Goal: Information Seeking & Learning: Learn about a topic

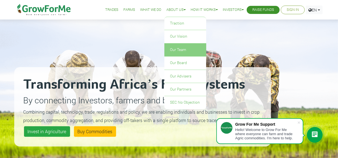
click at [177, 49] on link "Our Team" at bounding box center [185, 50] width 42 height 13
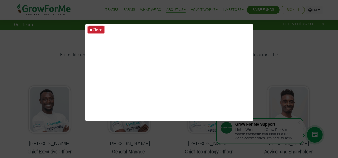
click at [91, 27] on button "Close" at bounding box center [96, 29] width 16 height 6
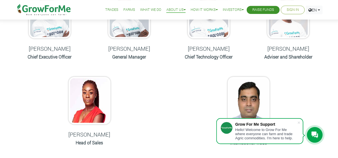
scroll to position [94, 0]
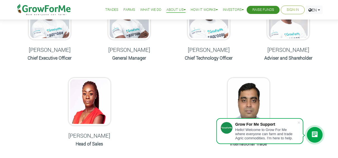
click at [57, 54] on div "Nana Prempeh Chief Executive Officer" at bounding box center [49, 28] width 71 height 82
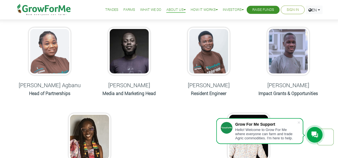
scroll to position [263, 0]
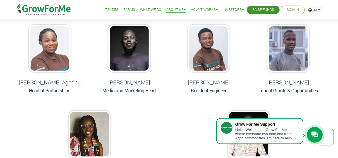
click at [190, 86] on div "Jude Ago Resident Engineer" at bounding box center [208, 60] width 71 height 82
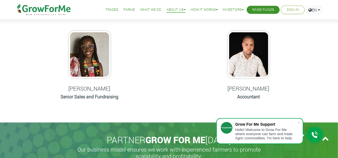
scroll to position [346, 0]
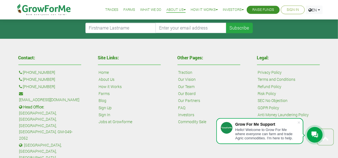
scroll to position [544, 0]
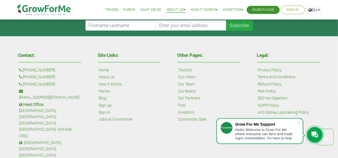
click at [189, 91] on link "Our Board" at bounding box center [187, 91] width 18 height 6
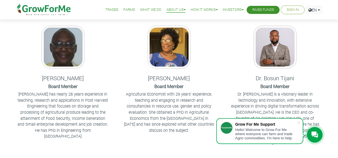
scroll to position [51, 0]
drag, startPoint x: 0, startPoint y: 0, endPoint x: 189, endPoint y: 85, distance: 207.5
click at [189, 85] on div "Prof. Irene Susana Egyir Board Member Agricultural Economist with 29 years’ exp…" at bounding box center [169, 82] width 98 height 123
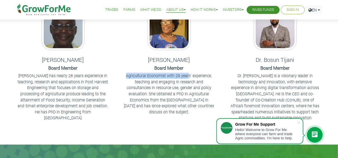
scroll to position [69, 0]
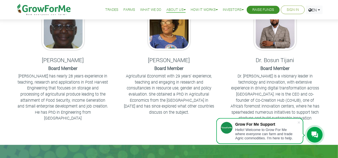
click at [122, 45] on div "Prof. Irene Susana Egyir Board Member Agricultural Economist with 29 years’ exp…" at bounding box center [169, 64] width 98 height 123
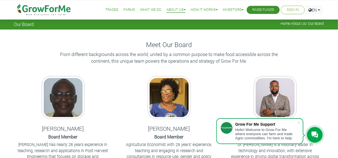
scroll to position [0, 0]
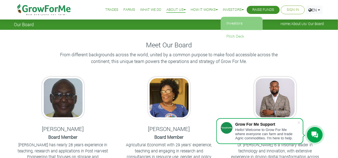
click at [231, 24] on link "Investors" at bounding box center [242, 23] width 42 height 13
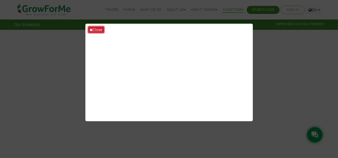
click at [90, 30] on icon at bounding box center [91, 30] width 3 height 4
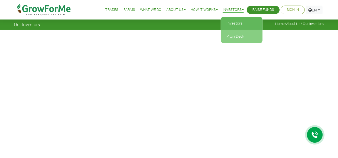
click at [231, 38] on link "Pitch Deck" at bounding box center [242, 36] width 42 height 13
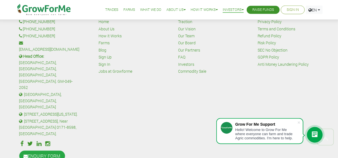
scroll to position [343, 0]
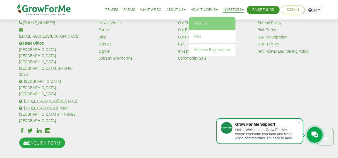
click at [201, 25] on link "How To" at bounding box center [212, 23] width 47 height 13
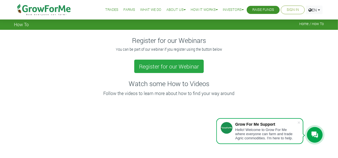
click at [130, 9] on link "Farms" at bounding box center [129, 10] width 12 height 6
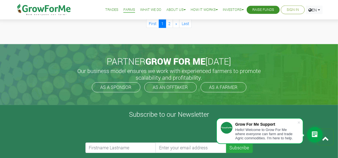
scroll to position [701, 0]
